Goal: Find specific page/section: Find specific page/section

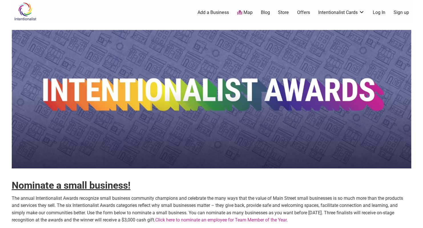
click at [21, 14] on img at bounding box center [25, 11] width 27 height 19
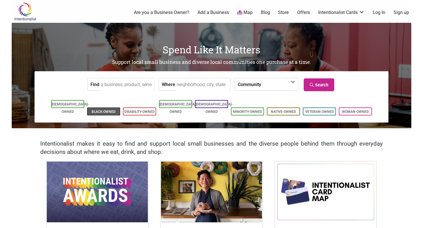
click at [108, 108] on li "Black-Owned" at bounding box center [103, 112] width 33 height 8
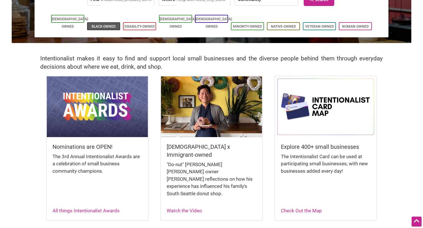
scroll to position [69, 0]
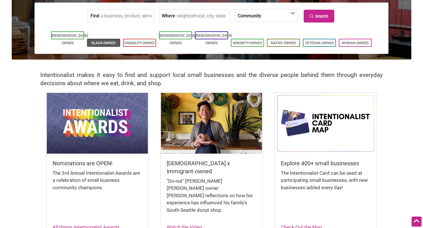
click at [106, 41] on link "Black-Owned" at bounding box center [104, 43] width 24 height 4
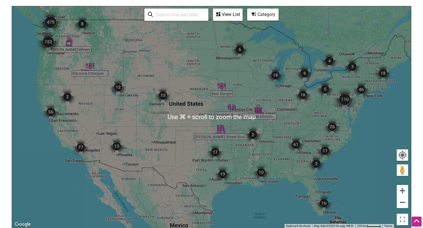
scroll to position [139, 0]
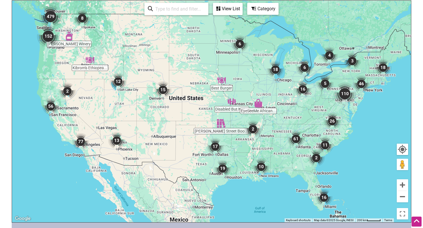
click at [327, 199] on img "16" at bounding box center [323, 197] width 17 height 17
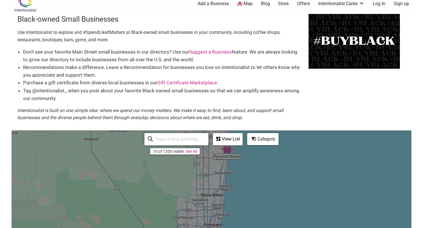
scroll to position [0, 0]
